Goal: Transaction & Acquisition: Book appointment/travel/reservation

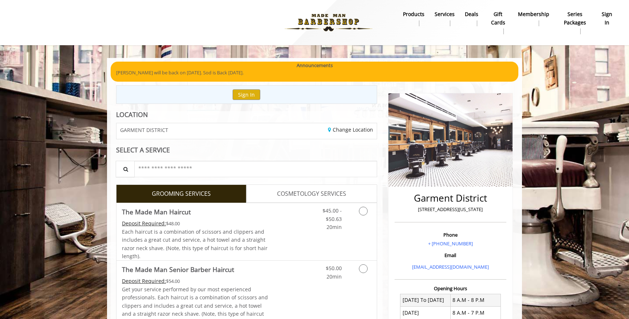
click at [298, 195] on span "COSMETOLOGY SERVICES" at bounding box center [311, 193] width 69 height 9
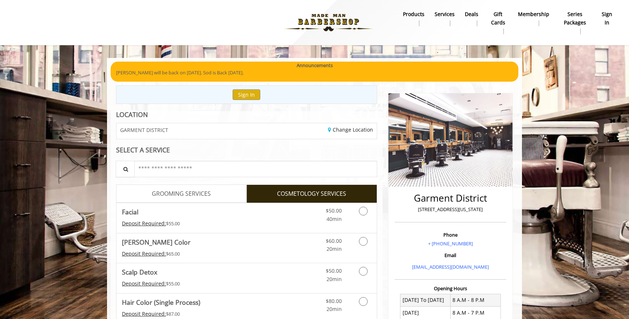
click at [203, 191] on span "GROOMING SERVICES" at bounding box center [181, 193] width 59 height 9
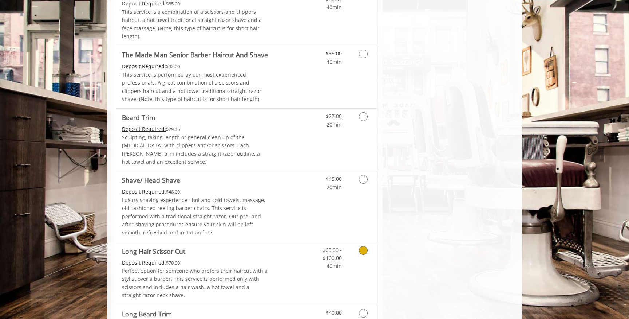
scroll to position [718, 0]
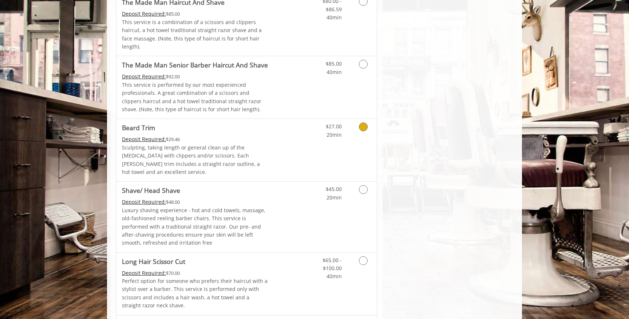
click at [230, 143] on p "Sculpting, taking length or general clean up of the [MEDICAL_DATA] with clipper…" at bounding box center [195, 159] width 146 height 33
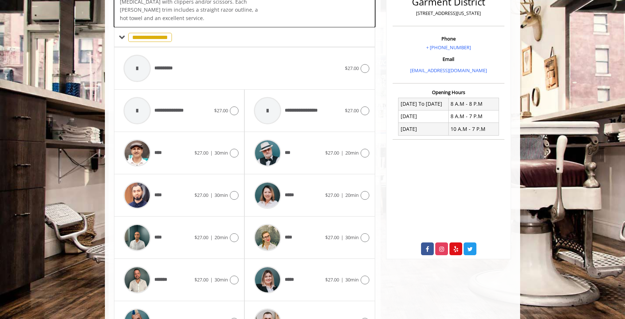
scroll to position [215, 0]
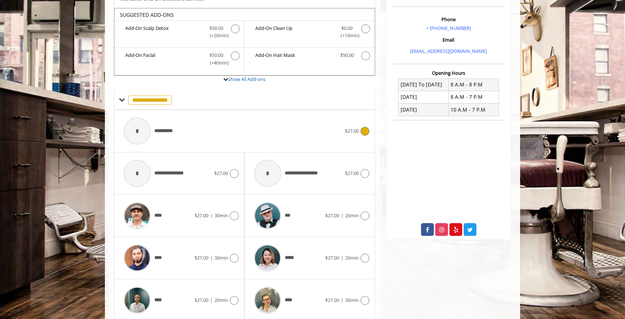
click at [160, 118] on span "**********" at bounding box center [149, 131] width 59 height 35
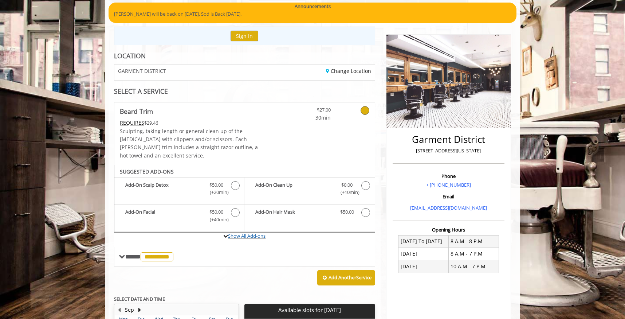
scroll to position [62, 0]
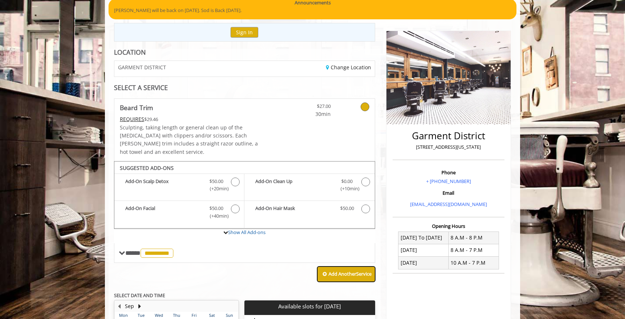
click at [338, 270] on b "Add Another Service" at bounding box center [349, 273] width 43 height 7
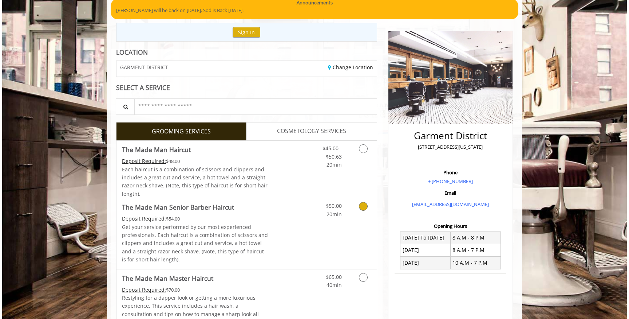
scroll to position [0, 0]
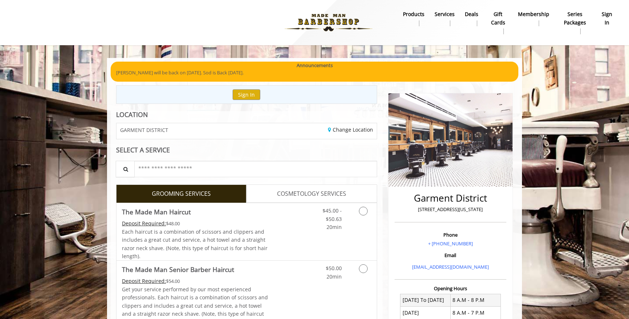
click at [286, 197] on span "COSMETOLOGY SERVICES" at bounding box center [311, 193] width 69 height 9
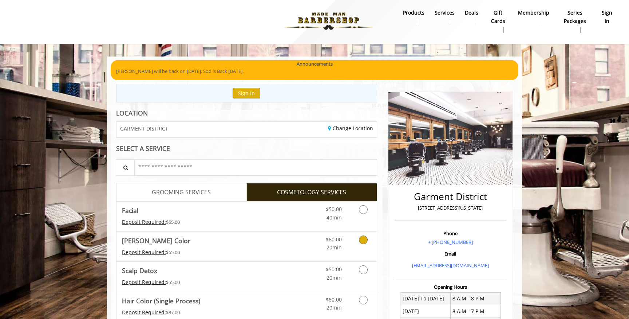
click at [325, 241] on link "$60.00 20min" at bounding box center [327, 242] width 30 height 20
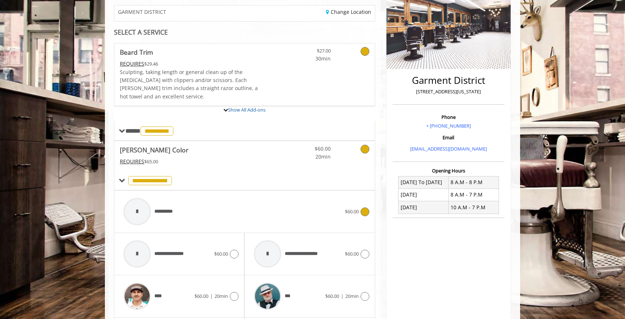
scroll to position [175, 0]
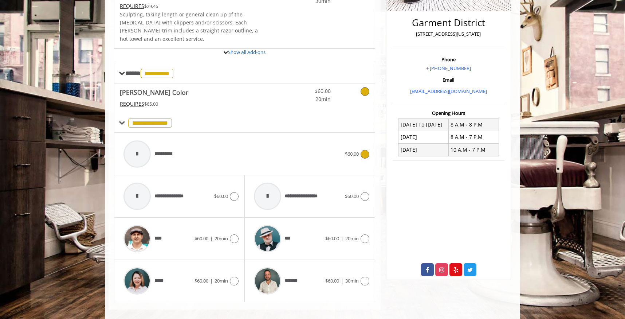
click at [146, 147] on div at bounding box center [136, 153] width 27 height 27
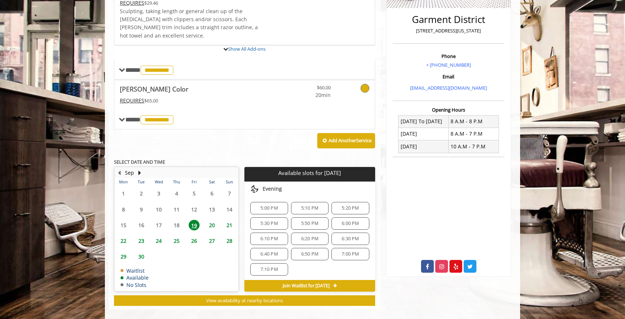
scroll to position [23, 0]
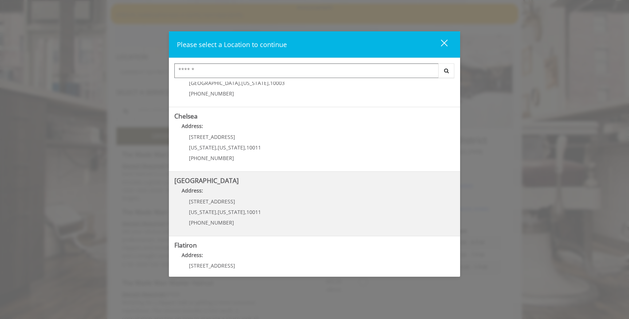
scroll to position [53, 0]
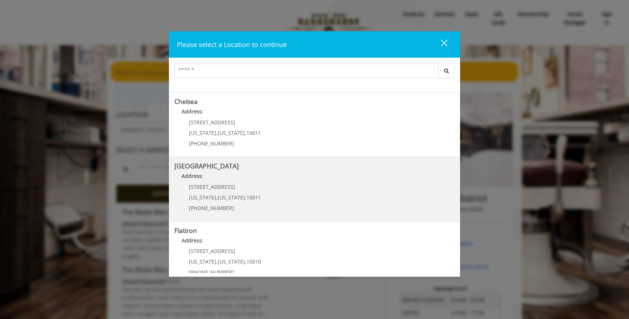
click at [244, 168] on Street "[GEOGRAPHIC_DATA] Address: [STREET_ADDRESS][US_STATE][US_STATE] (646) 850-0041" at bounding box center [314, 188] width 280 height 53
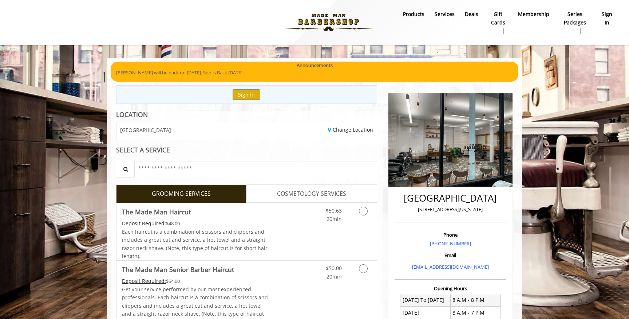
click at [279, 189] on span "COSMETOLOGY SERVICES" at bounding box center [311, 193] width 69 height 9
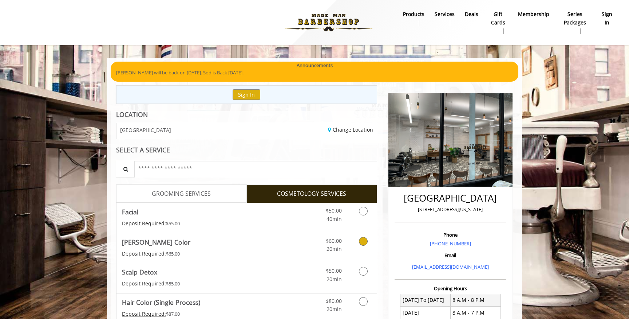
click at [249, 246] on span "Beard Color" at bounding box center [195, 242] width 146 height 10
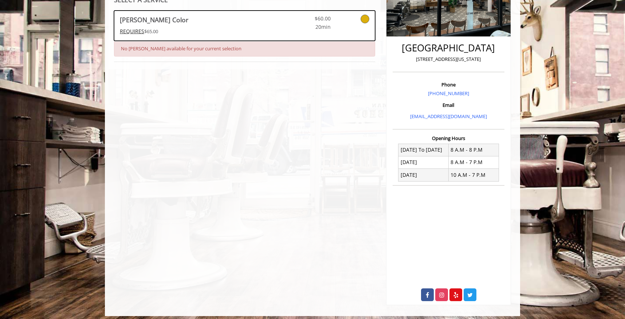
scroll to position [48, 0]
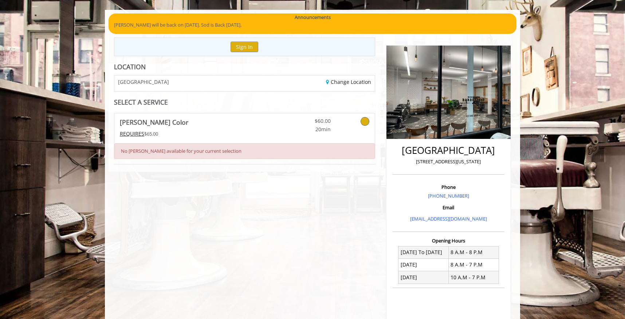
click at [168, 138] on link "Beard Color REQUIRES $65.00" at bounding box center [193, 127] width 146 height 29
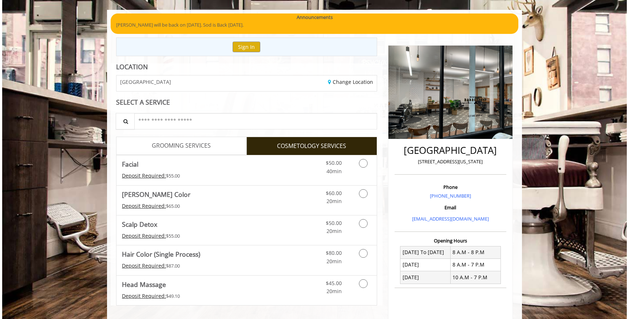
scroll to position [0, 0]
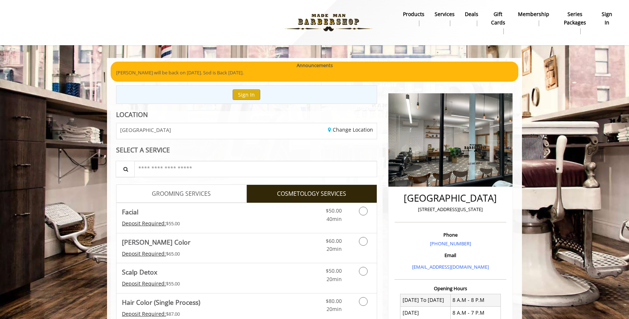
click at [186, 196] on span "GROOMING SERVICES" at bounding box center [181, 193] width 59 height 9
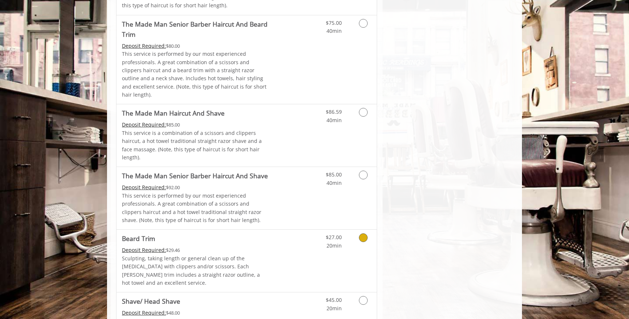
click at [305, 229] on link "Discounted Price" at bounding box center [289, 260] width 43 height 62
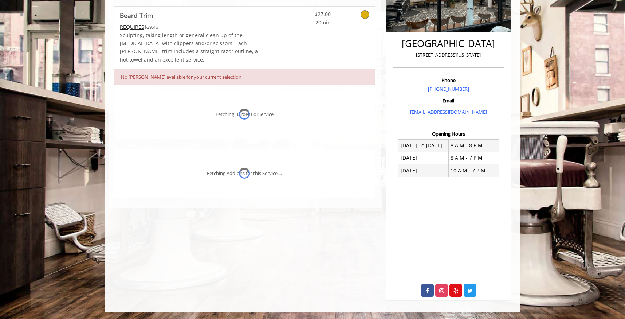
scroll to position [162, 0]
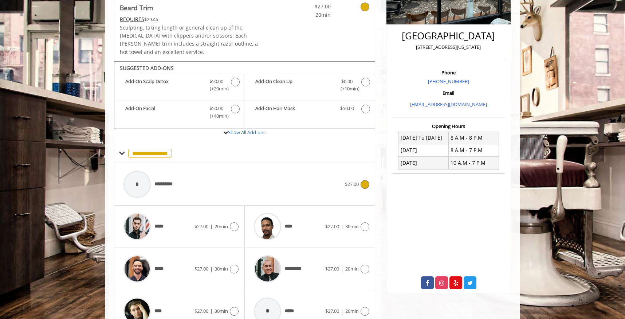
click at [167, 180] on span "**********" at bounding box center [166, 184] width 25 height 8
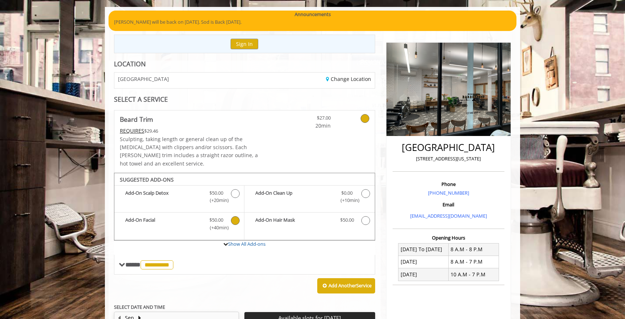
scroll to position [56, 0]
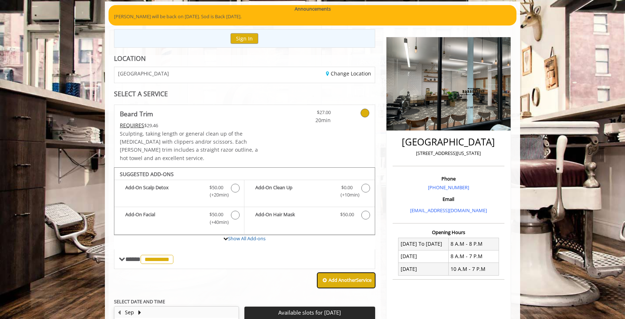
click at [348, 272] on button "Add Another Service" at bounding box center [346, 279] width 58 height 15
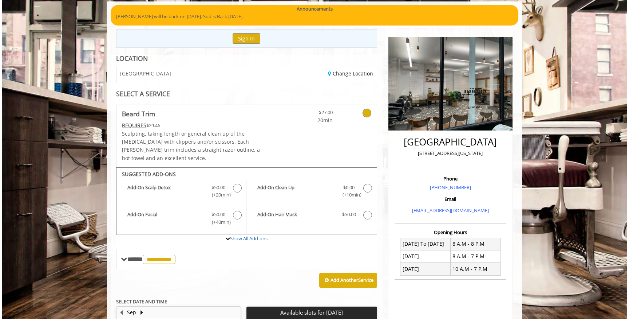
scroll to position [0, 0]
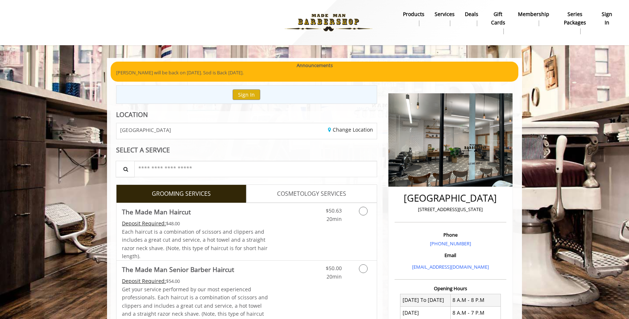
click at [312, 209] on link "$50.63 20min" at bounding box center [327, 213] width 30 height 20
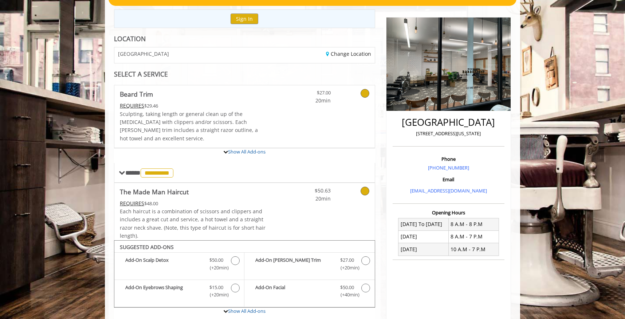
scroll to position [48, 0]
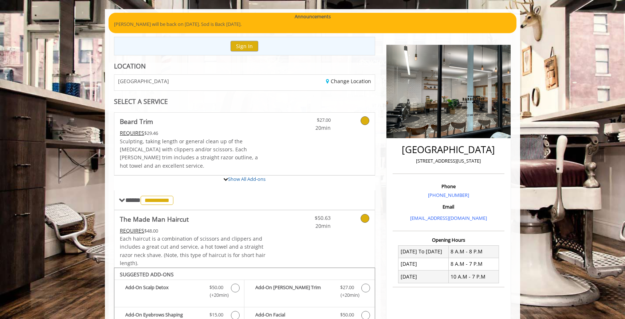
click at [365, 214] on icon at bounding box center [364, 218] width 9 height 9
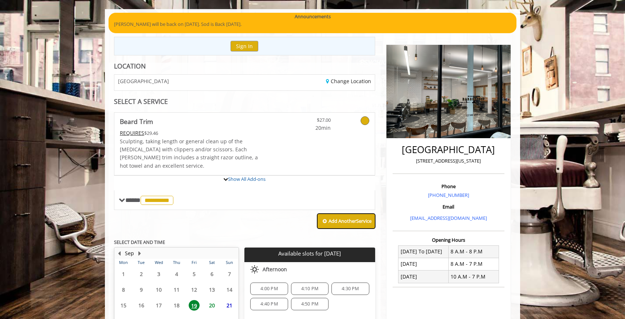
click at [369, 217] on b "Add Another Service" at bounding box center [349, 220] width 43 height 7
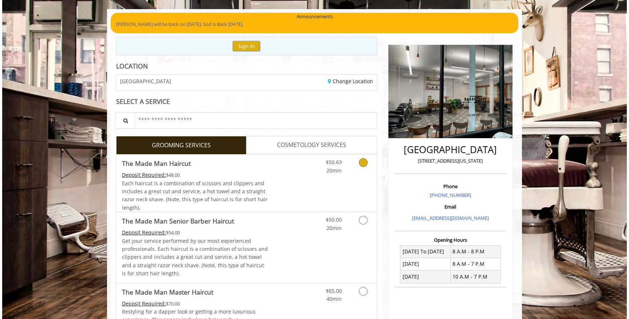
scroll to position [0, 0]
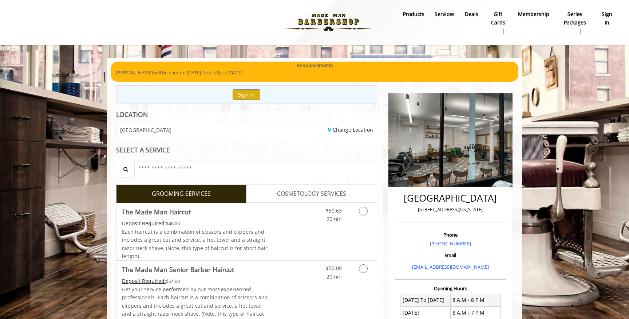
click at [282, 193] on span "COSMETOLOGY SERVICES" at bounding box center [311, 193] width 69 height 9
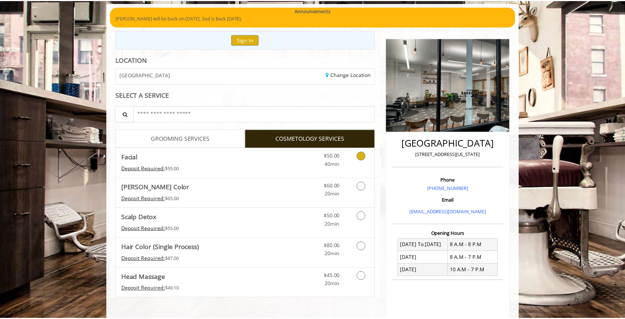
scroll to position [154, 0]
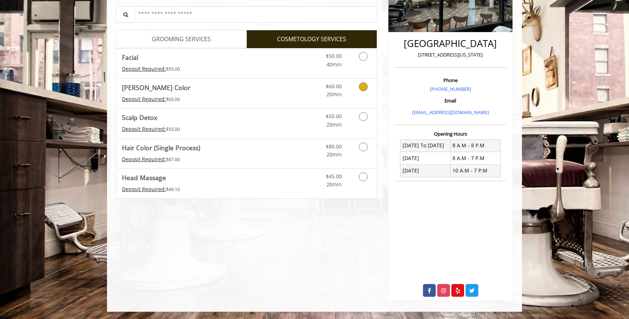
click at [223, 95] on div "Deposit Required: $65.00" at bounding box center [195, 99] width 146 height 8
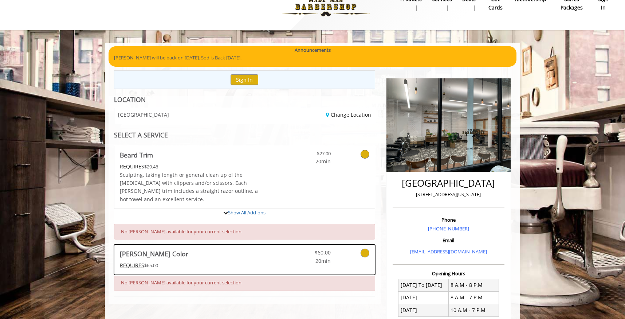
scroll to position [0, 0]
